Goal: Find specific page/section: Find specific page/section

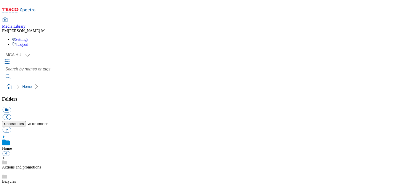
select select "flare-mca-sk"
click at [3, 51] on select "MCA CZ MCA HU MCA SK" at bounding box center [17, 55] width 31 height 8
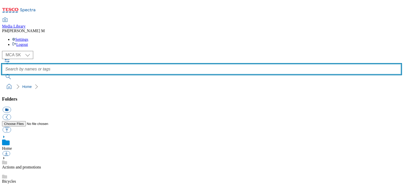
click at [207, 64] on input "text" at bounding box center [201, 69] width 399 height 10
type input "SKA91"
click at [2, 74] on button "submit" at bounding box center [8, 76] width 13 height 5
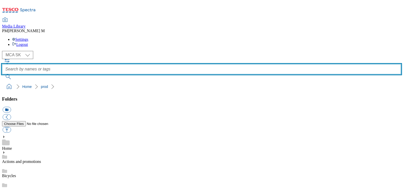
click at [177, 64] on input "text" at bounding box center [201, 69] width 399 height 10
type input "S"
type input "A91"
click at [2, 74] on button "submit" at bounding box center [8, 76] width 13 height 5
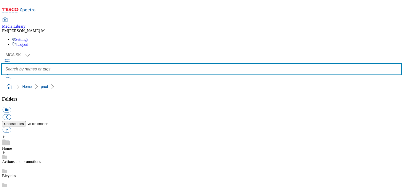
click at [171, 64] on input "text" at bounding box center [201, 69] width 399 height 10
type input "A91"
click at [2, 74] on button "submit" at bounding box center [8, 76] width 13 height 5
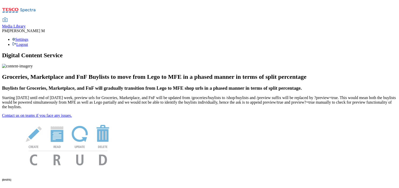
click at [26, 24] on span "Media Library" at bounding box center [14, 26] width 24 height 4
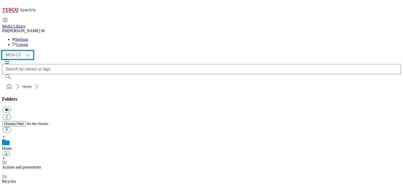
click at [21, 51] on select "MCA CZ MCA HU MCA SK" at bounding box center [17, 55] width 31 height 8
select select "flare-mca-sk"
click at [3, 51] on select "MCA CZ MCA HU MCA SK" at bounding box center [17, 55] width 31 height 8
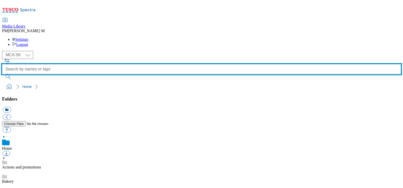
click at [189, 64] on input "text" at bounding box center [201, 69] width 399 height 10
type input "A91"
click at [2, 74] on button "submit" at bounding box center [8, 76] width 13 height 5
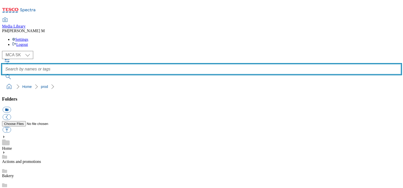
click at [181, 64] on input "text" at bounding box center [201, 69] width 399 height 10
type input "A91"
click at [2, 74] on button "submit" at bounding box center [8, 76] width 13 height 5
